Goal: Information Seeking & Learning: Find specific fact

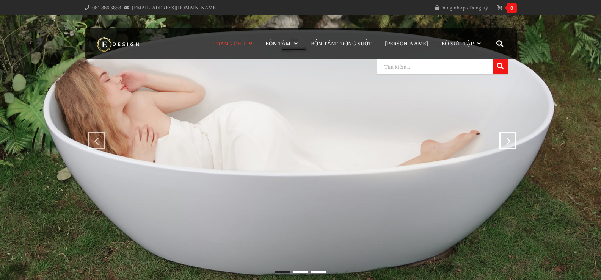
click at [479, 64] on input "search" at bounding box center [434, 66] width 114 height 15
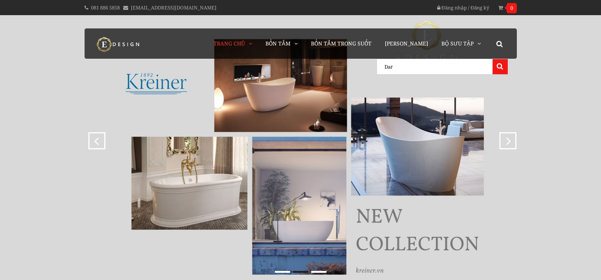
type input "Dar"
click at [492, 59] on button at bounding box center [499, 66] width 15 height 15
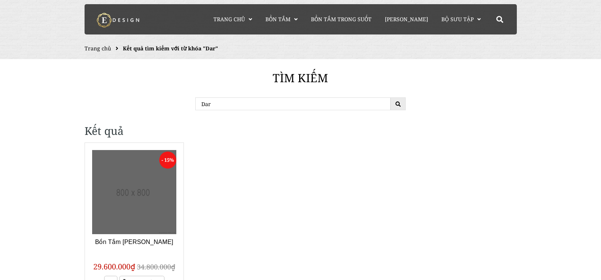
scroll to position [38, 0]
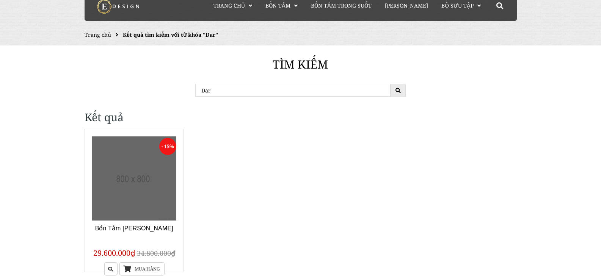
click at [143, 164] on link at bounding box center [134, 178] width 84 height 84
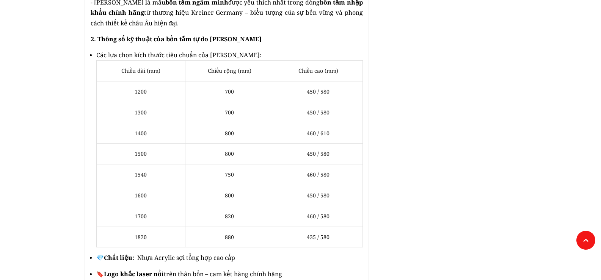
scroll to position [530, 0]
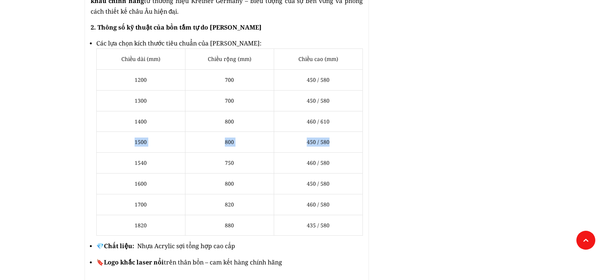
drag, startPoint x: 135, startPoint y: 131, endPoint x: 332, endPoint y: 131, distance: 197.0
click at [332, 132] on tr "1500 800 450 / 580" at bounding box center [229, 142] width 266 height 21
copy tr "1500 800 450 / 580"
